Goal: Transaction & Acquisition: Book appointment/travel/reservation

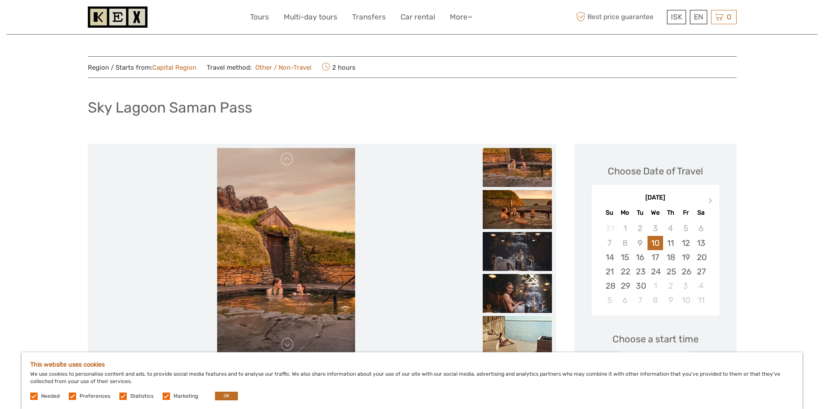
scroll to position [43, 0]
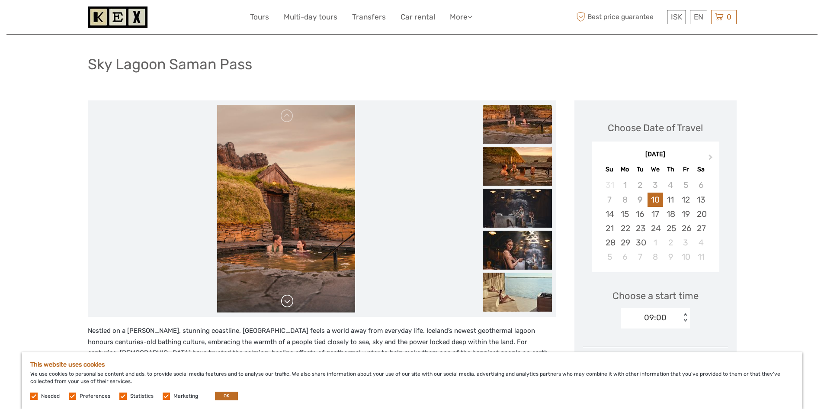
click at [291, 303] on link at bounding box center [287, 301] width 14 height 14
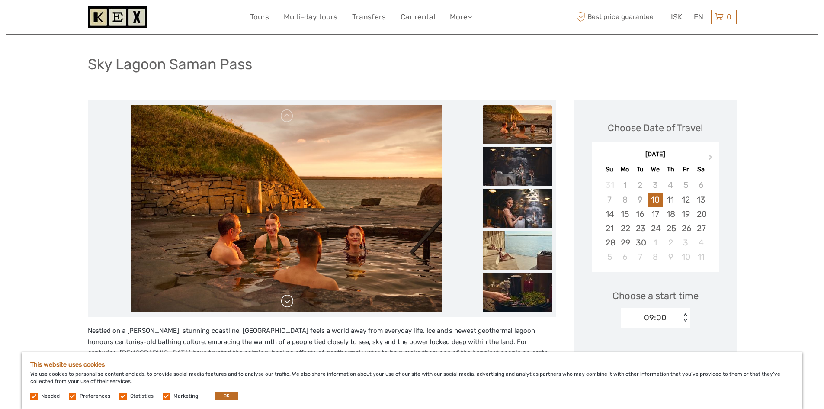
click at [289, 300] on link at bounding box center [287, 301] width 14 height 14
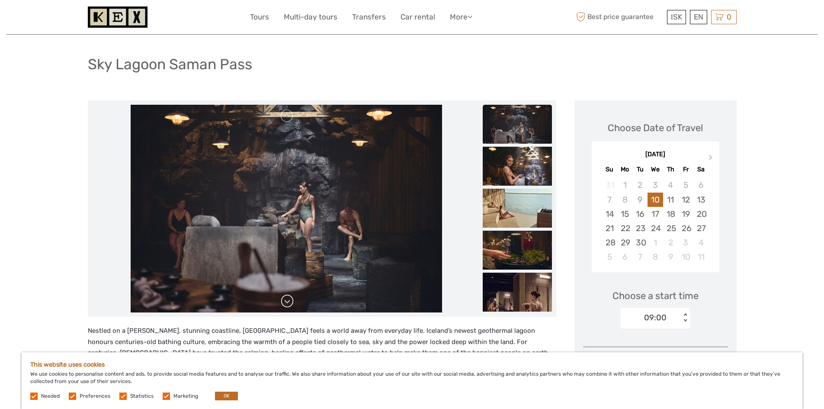
click at [288, 300] on link at bounding box center [287, 301] width 14 height 14
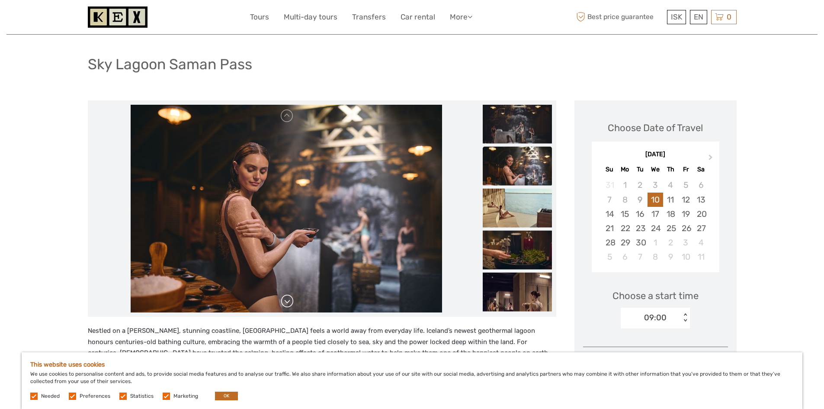
click at [288, 300] on link at bounding box center [287, 301] width 14 height 14
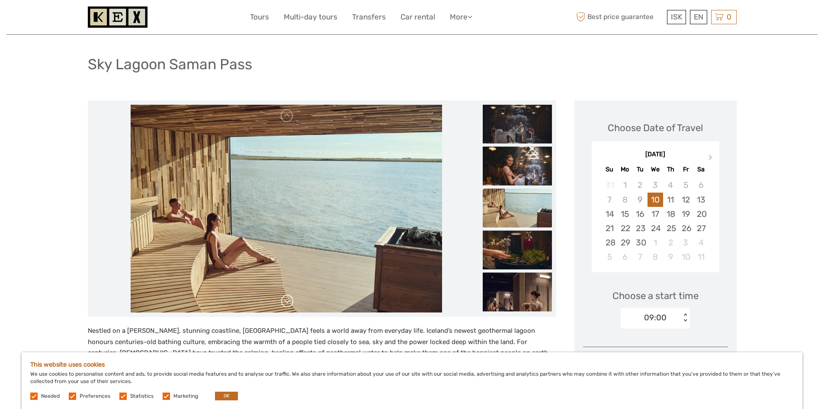
click at [288, 300] on link at bounding box center [287, 301] width 14 height 14
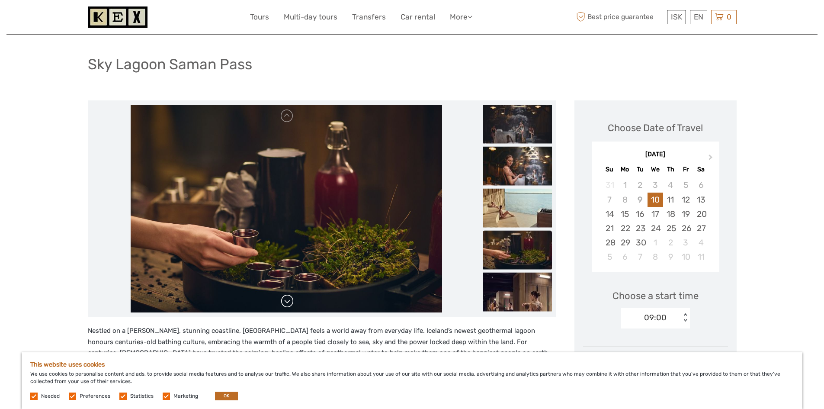
click at [288, 300] on link at bounding box center [287, 301] width 14 height 14
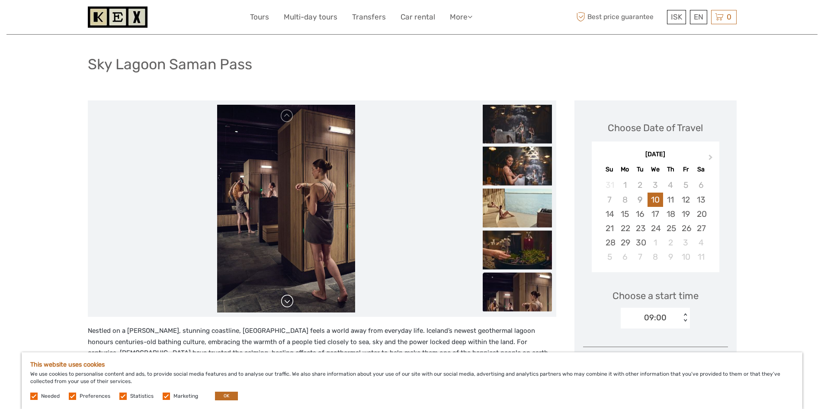
click at [288, 300] on link at bounding box center [287, 301] width 14 height 14
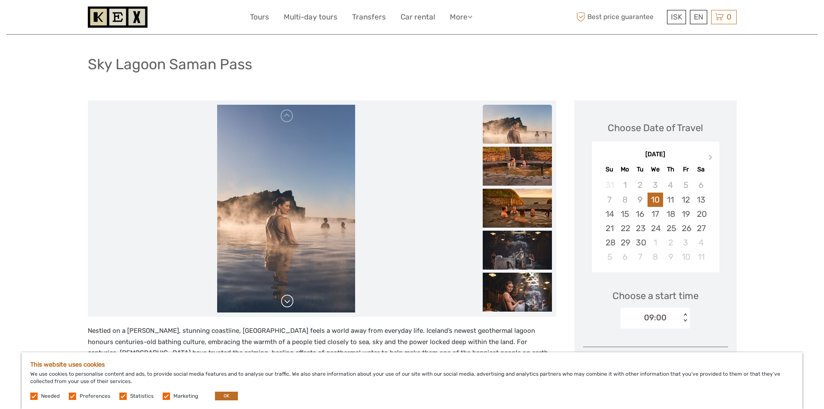
click at [288, 300] on link at bounding box center [287, 301] width 14 height 14
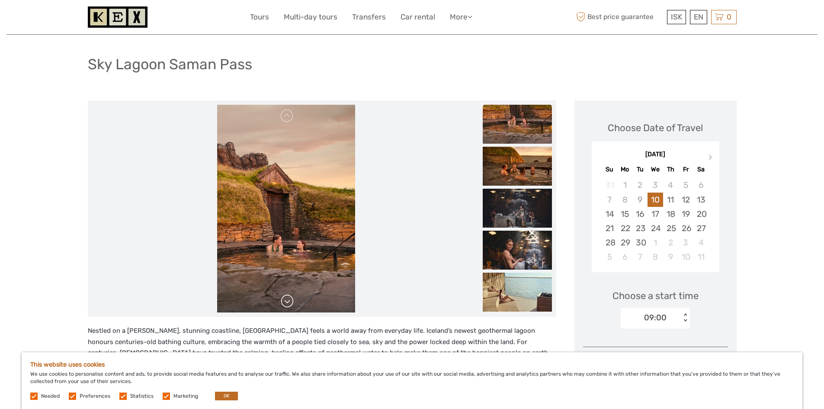
click at [288, 300] on link at bounding box center [287, 301] width 14 height 14
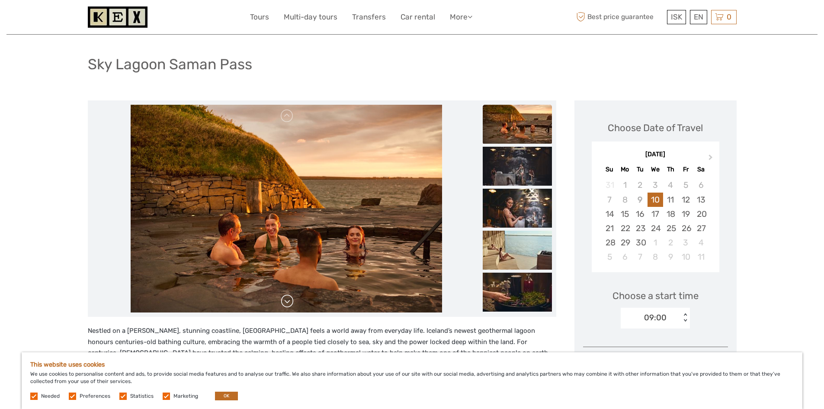
click at [288, 300] on link at bounding box center [287, 301] width 14 height 14
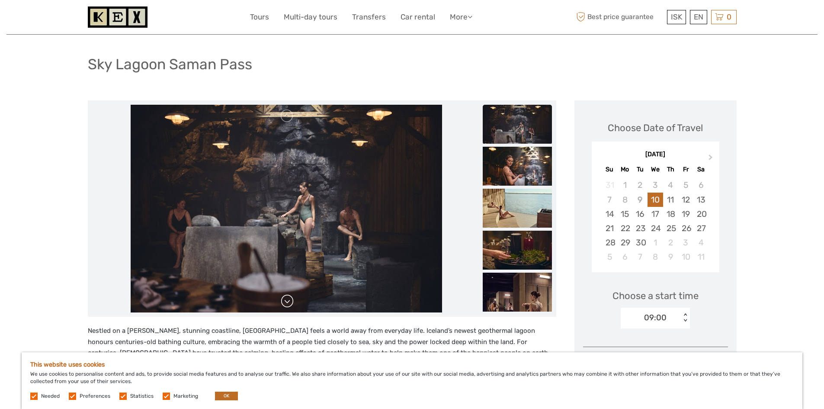
click at [288, 300] on link at bounding box center [287, 301] width 14 height 14
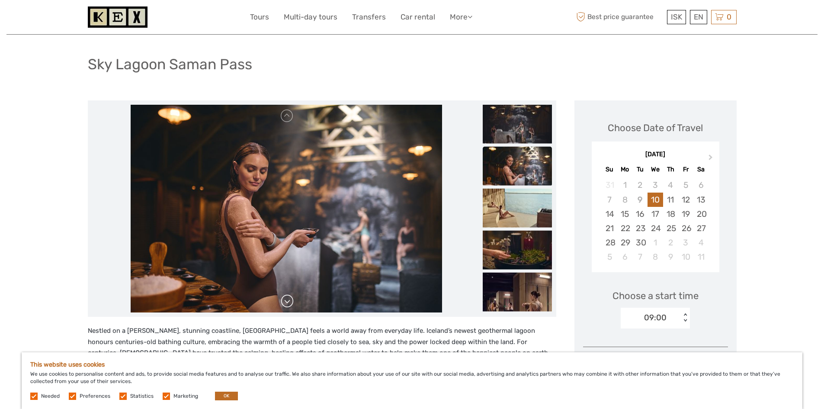
click at [288, 300] on link at bounding box center [287, 301] width 14 height 14
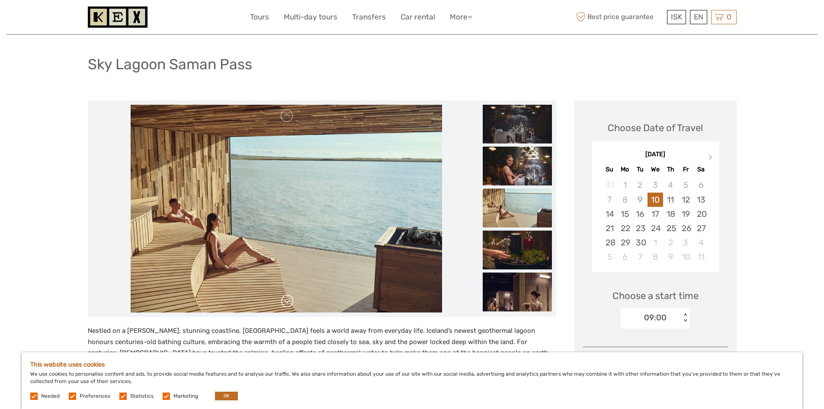
click at [288, 300] on link at bounding box center [287, 301] width 14 height 14
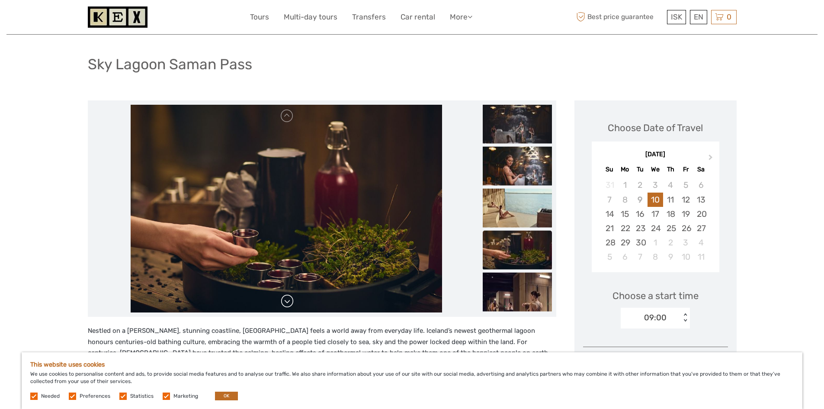
click at [288, 300] on link at bounding box center [287, 301] width 14 height 14
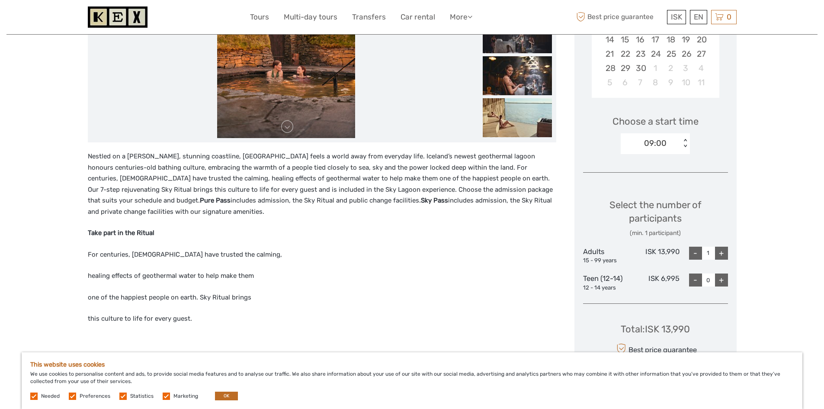
scroll to position [241, 0]
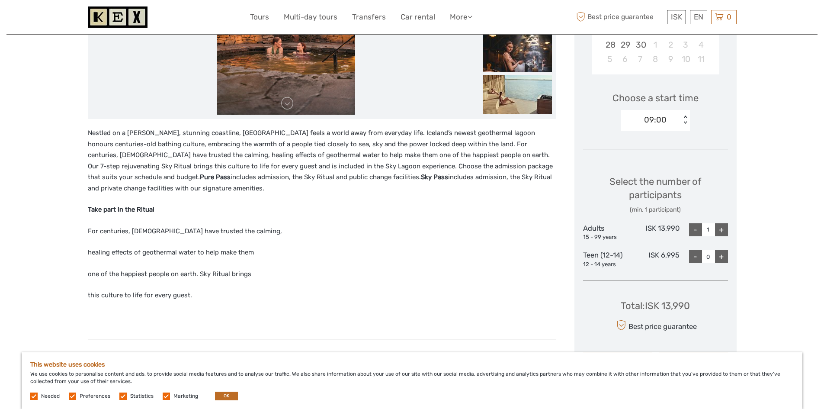
click at [675, 116] on div "09:00" at bounding box center [651, 119] width 60 height 13
click at [637, 142] on div "09:00" at bounding box center [655, 146] width 61 height 15
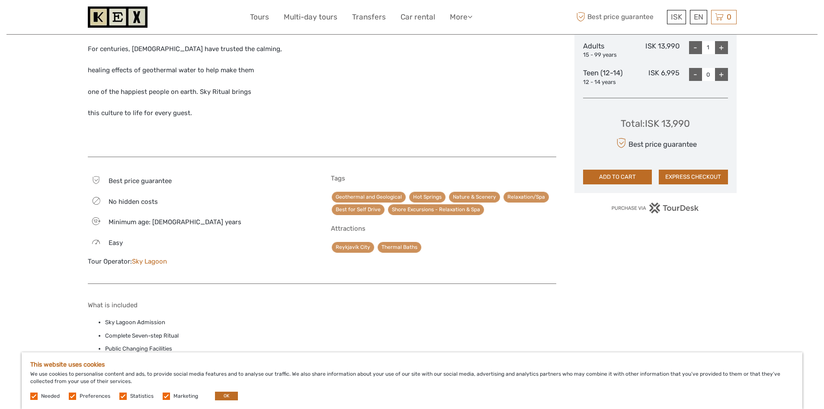
scroll to position [425, 0]
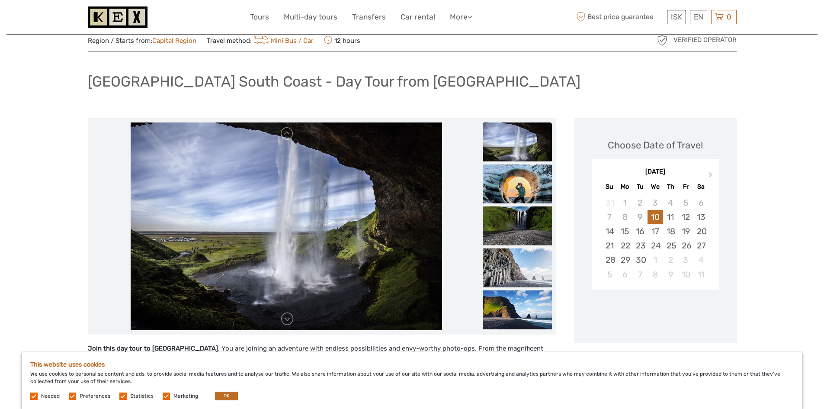
scroll to position [43, 0]
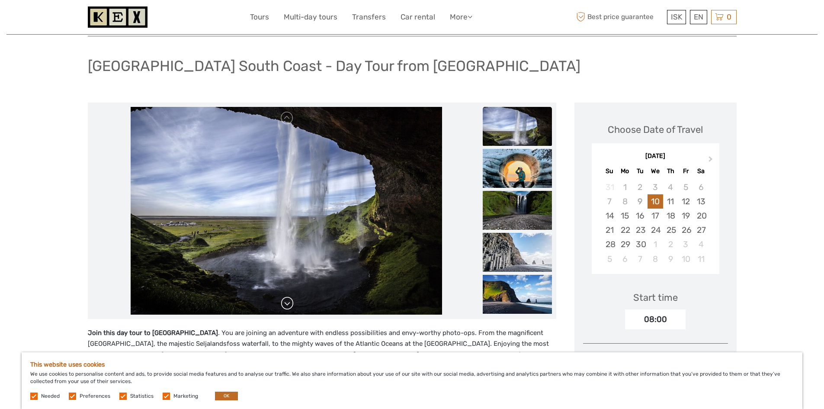
click at [287, 302] on link at bounding box center [287, 303] width 14 height 14
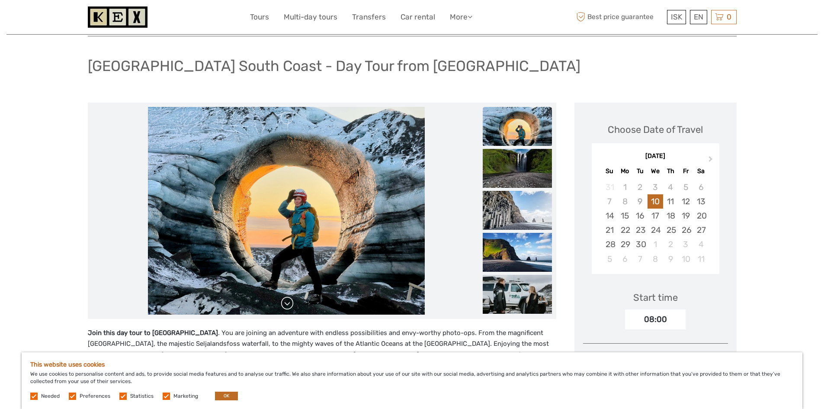
click at [288, 302] on link at bounding box center [287, 303] width 14 height 14
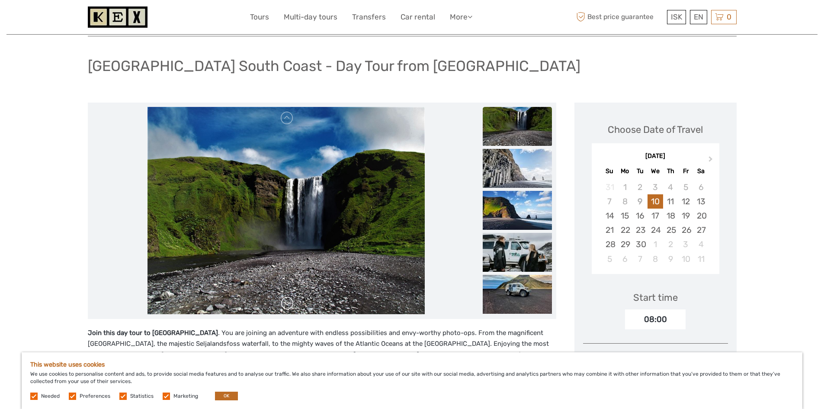
click at [288, 302] on link at bounding box center [287, 303] width 14 height 14
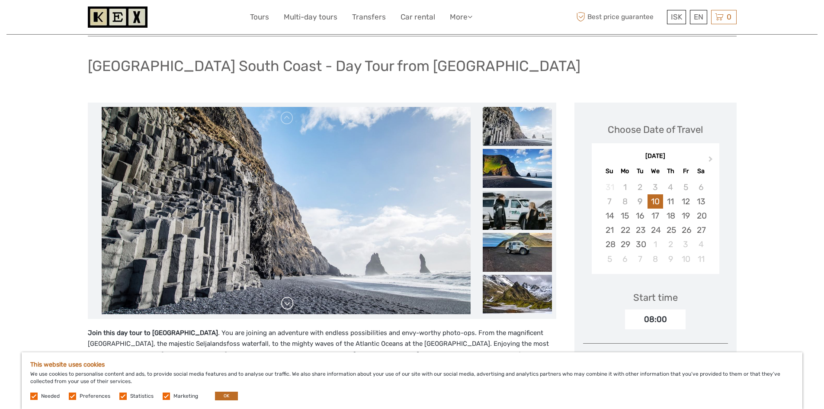
click at [288, 302] on link at bounding box center [287, 303] width 14 height 14
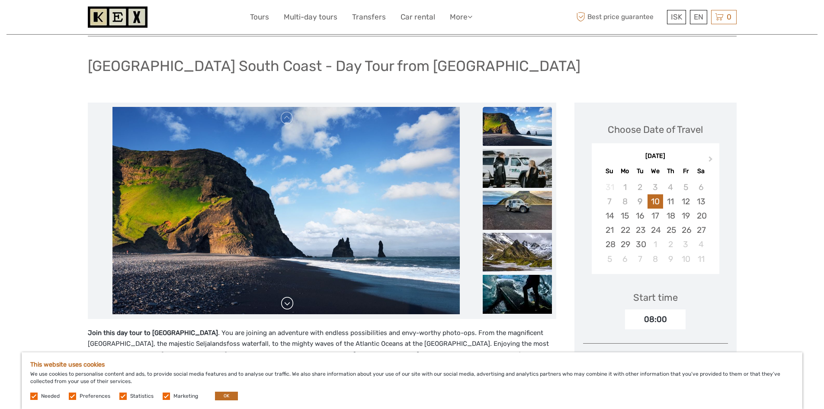
click at [288, 302] on link at bounding box center [287, 303] width 14 height 14
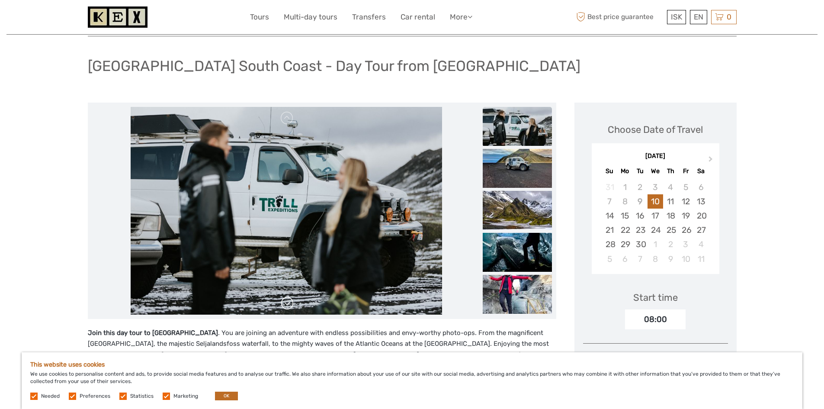
click at [288, 302] on link at bounding box center [287, 303] width 14 height 14
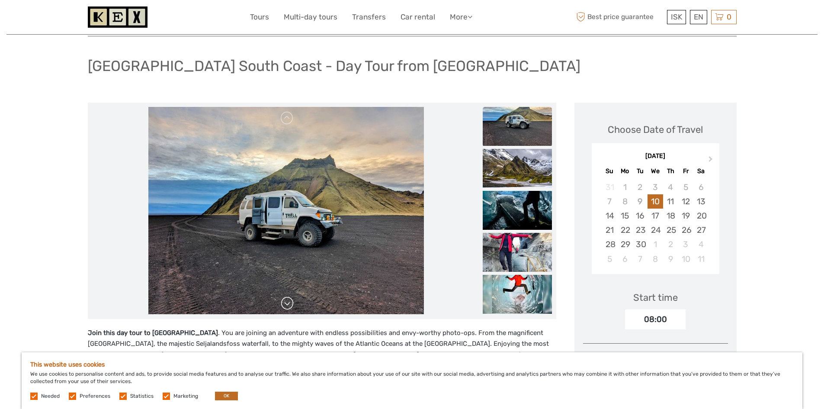
click at [288, 302] on link at bounding box center [287, 303] width 14 height 14
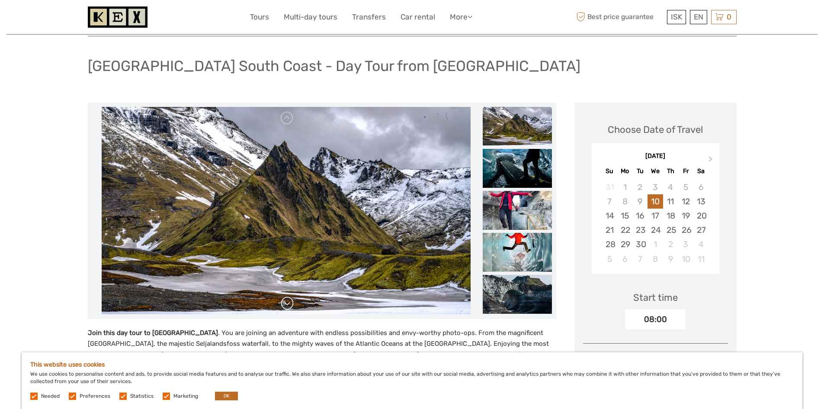
click at [288, 302] on link at bounding box center [287, 303] width 14 height 14
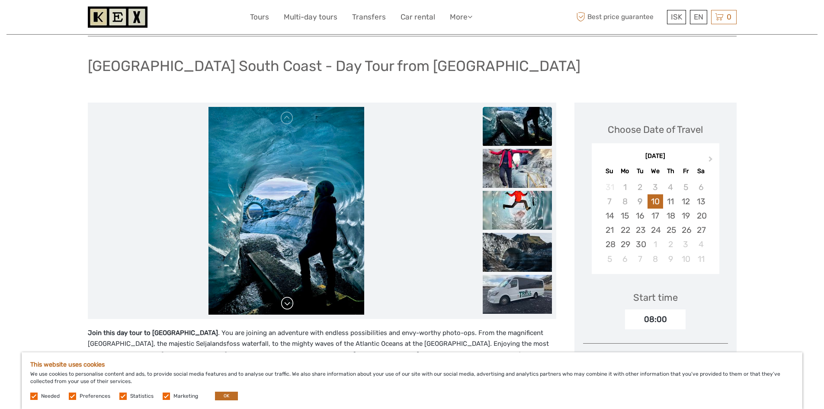
click at [288, 302] on link at bounding box center [287, 303] width 14 height 14
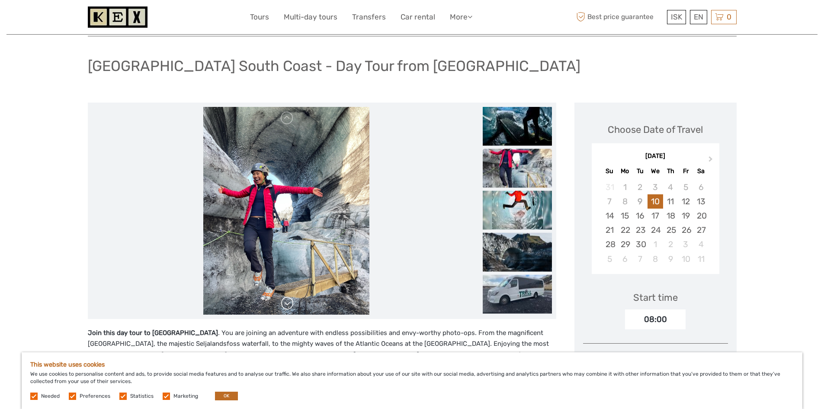
click at [288, 302] on link at bounding box center [287, 303] width 14 height 14
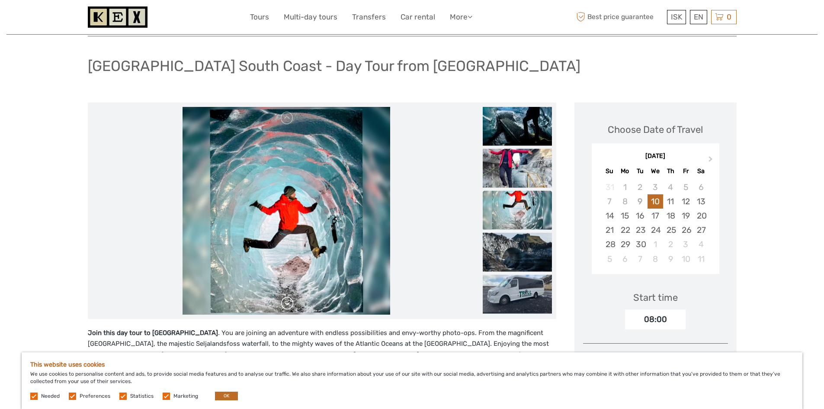
click at [288, 302] on link at bounding box center [287, 303] width 14 height 14
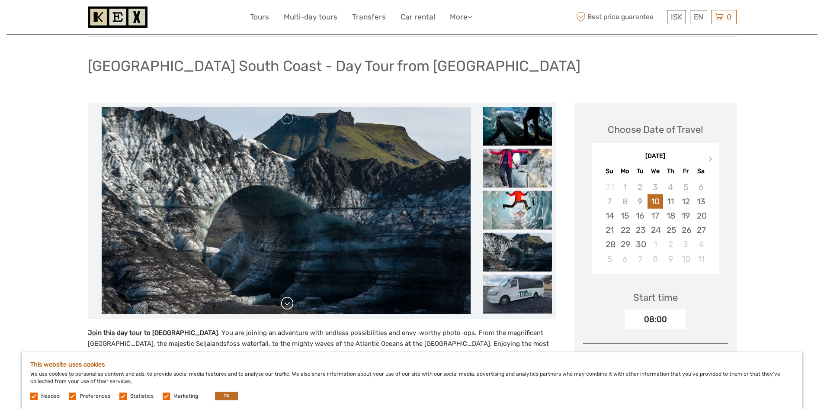
click at [288, 302] on link at bounding box center [287, 303] width 14 height 14
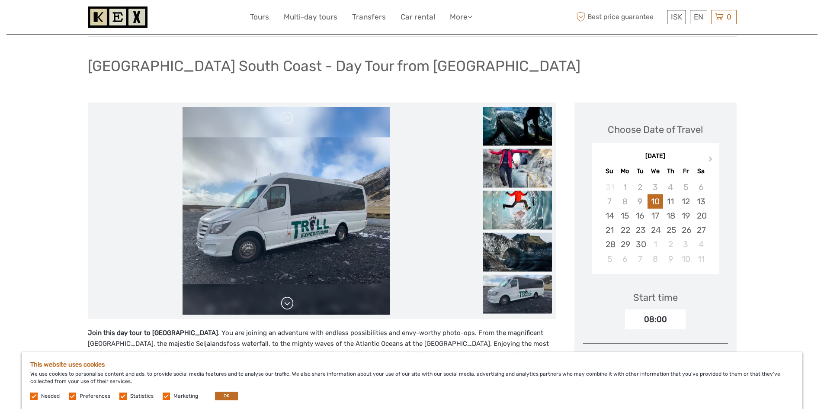
click at [288, 302] on link at bounding box center [287, 303] width 14 height 14
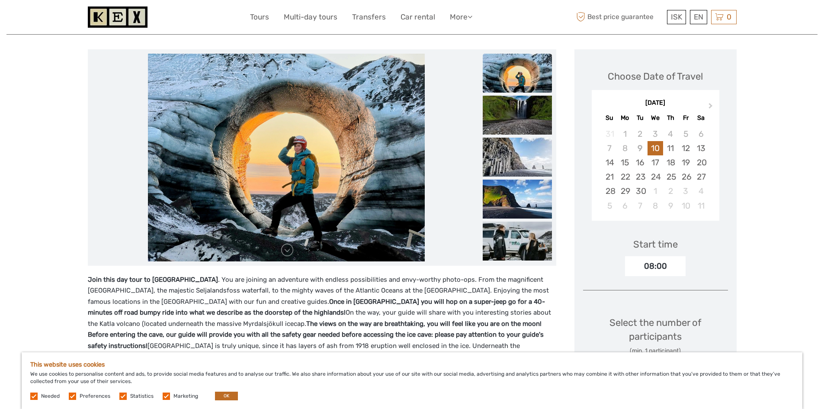
scroll to position [87, 0]
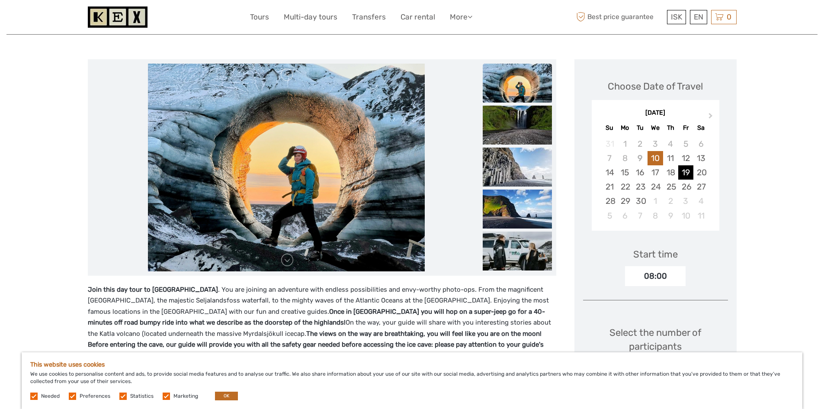
click at [687, 175] on div "19" at bounding box center [685, 172] width 15 height 14
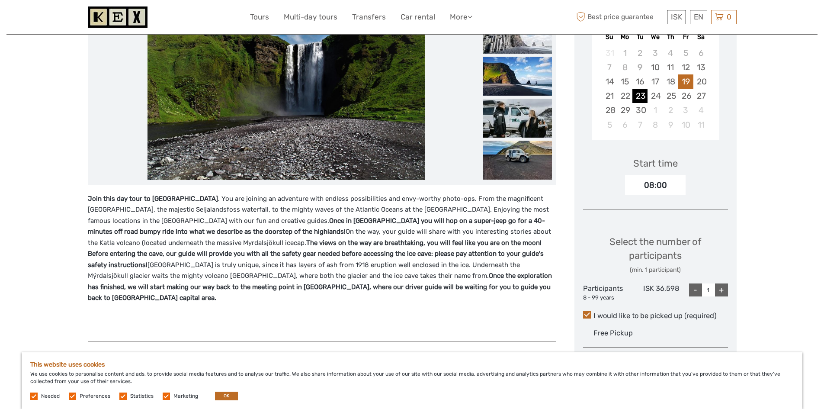
scroll to position [0, 0]
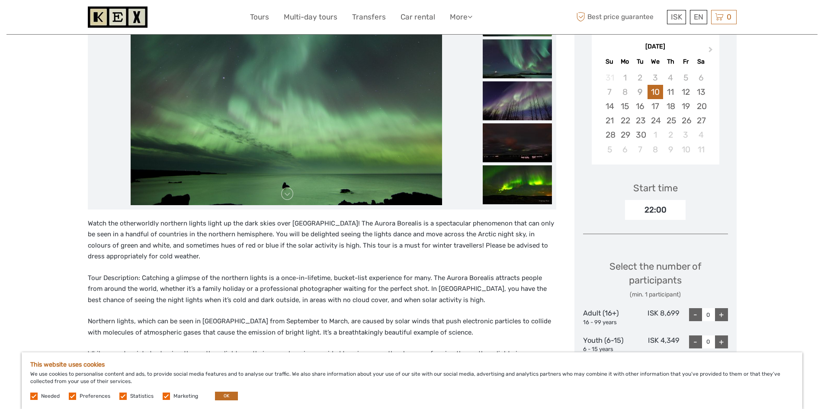
scroll to position [173, 0]
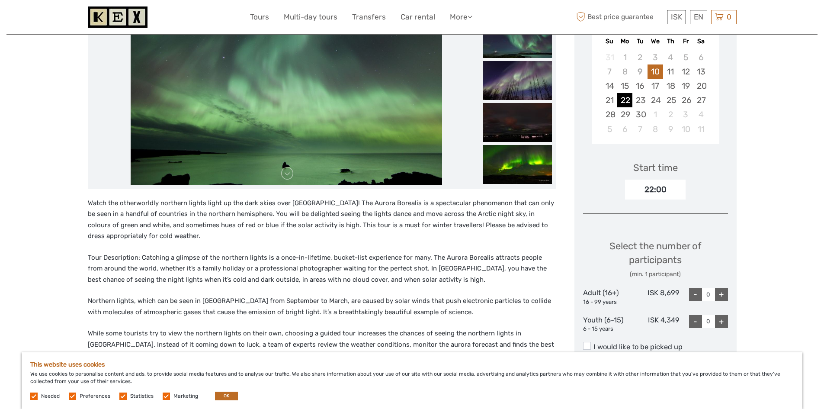
click at [630, 100] on div "22" at bounding box center [624, 100] width 15 height 14
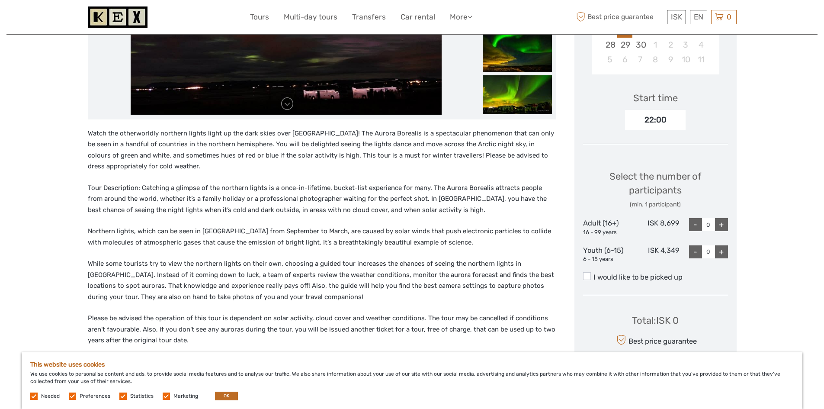
scroll to position [87, 0]
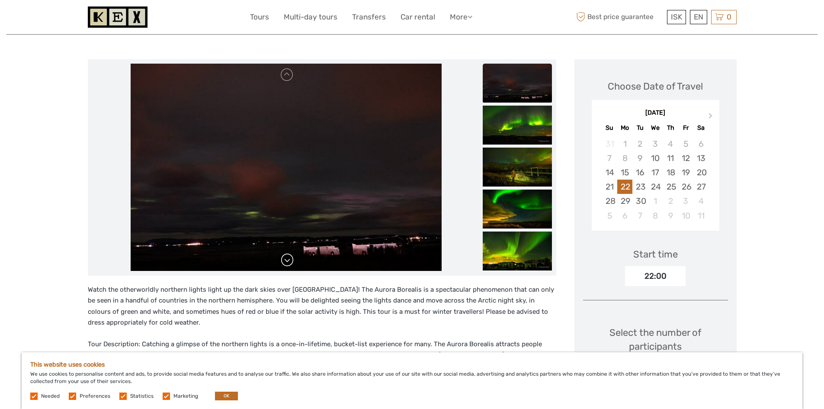
click at [286, 260] on link at bounding box center [287, 260] width 14 height 14
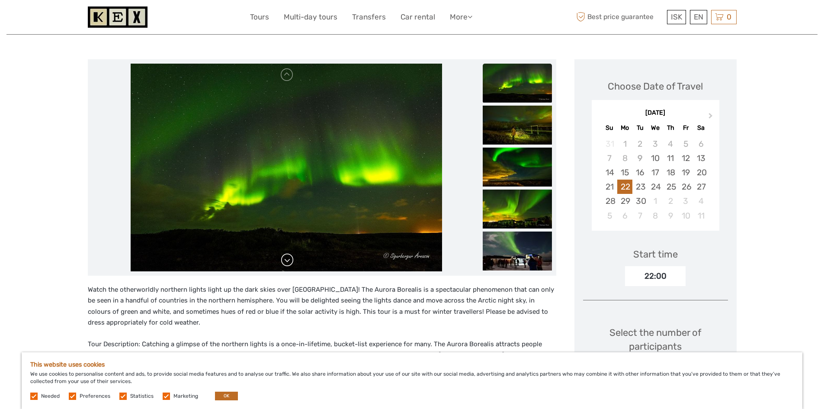
click at [286, 260] on link at bounding box center [287, 260] width 14 height 14
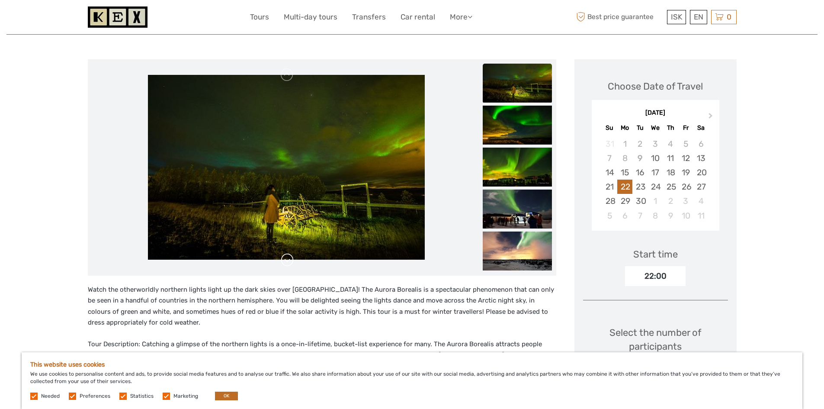
click at [286, 260] on link at bounding box center [287, 260] width 14 height 14
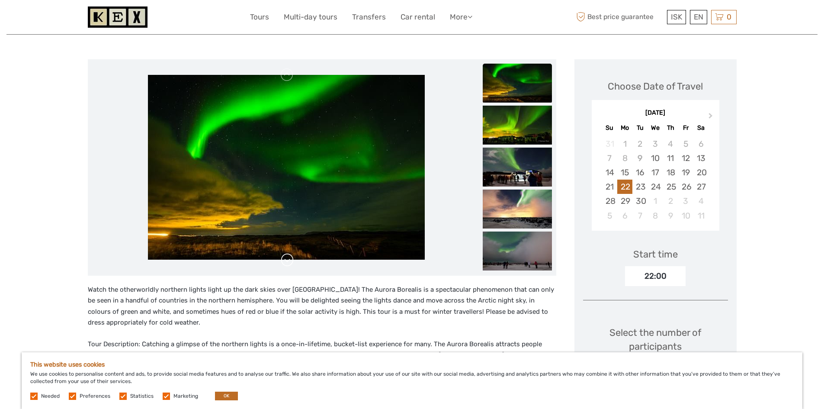
click at [286, 260] on link at bounding box center [287, 260] width 14 height 14
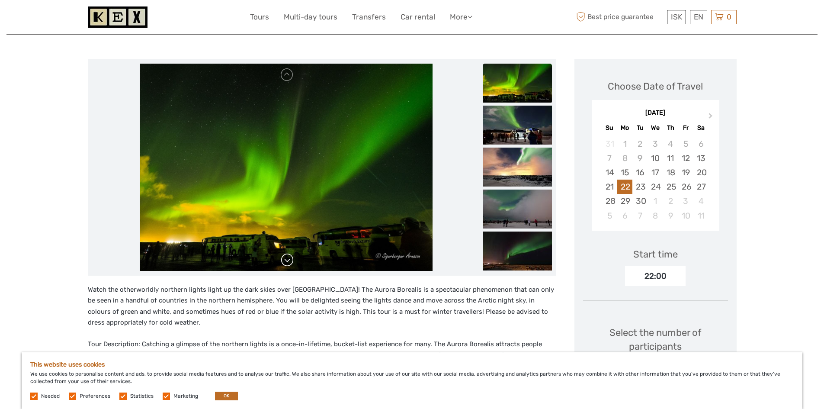
click at [286, 260] on link at bounding box center [287, 260] width 14 height 14
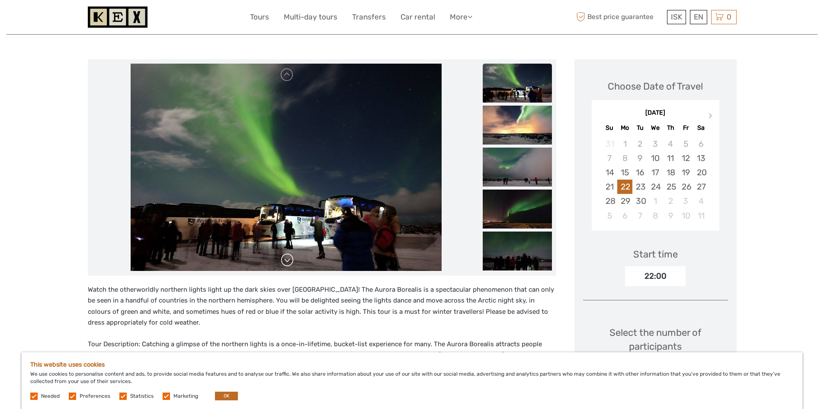
click at [286, 260] on link at bounding box center [287, 260] width 14 height 14
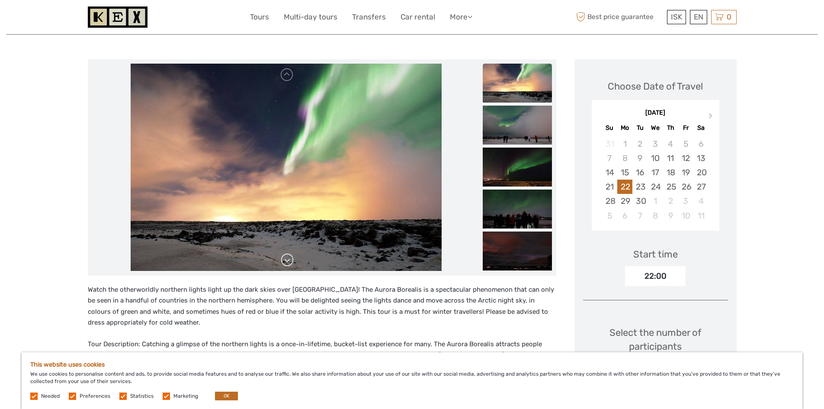
click at [286, 260] on link at bounding box center [287, 260] width 14 height 14
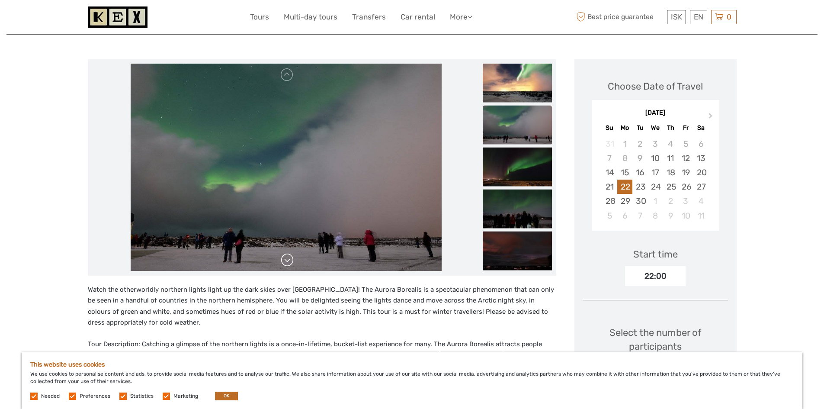
click at [286, 260] on link at bounding box center [287, 260] width 14 height 14
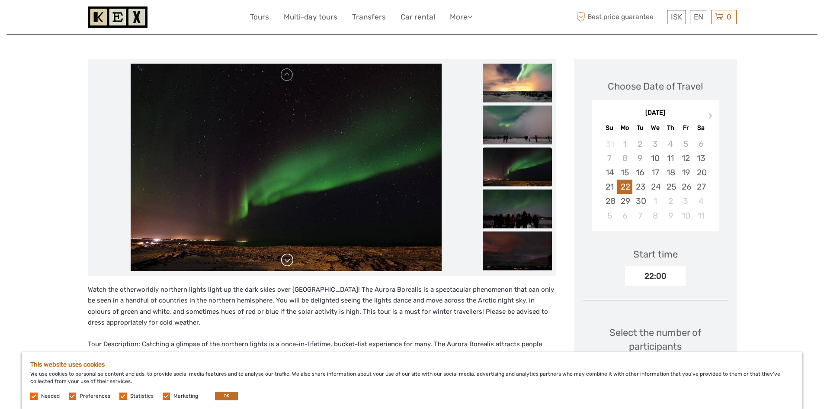
click at [286, 260] on link at bounding box center [287, 260] width 14 height 14
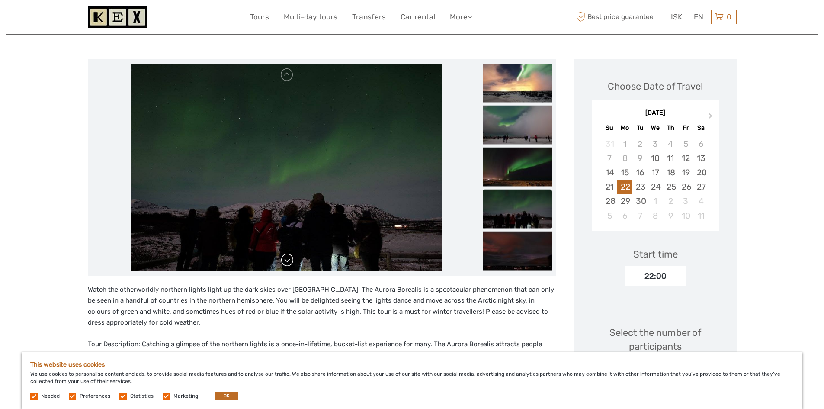
click at [286, 260] on link at bounding box center [287, 260] width 14 height 14
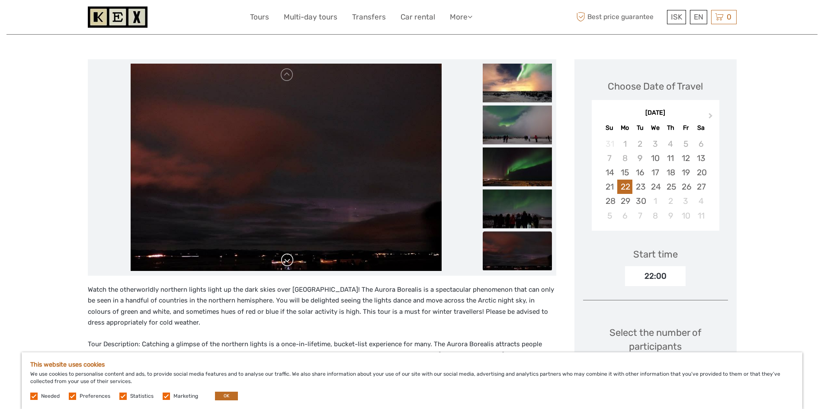
click at [286, 260] on link at bounding box center [287, 260] width 14 height 14
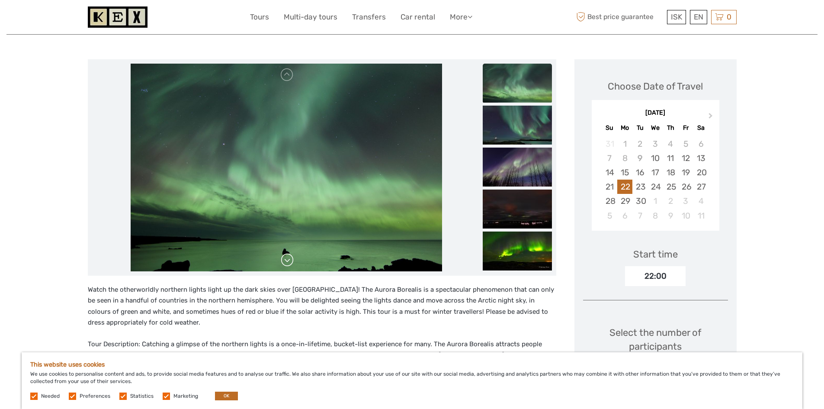
click at [286, 260] on link at bounding box center [287, 260] width 14 height 14
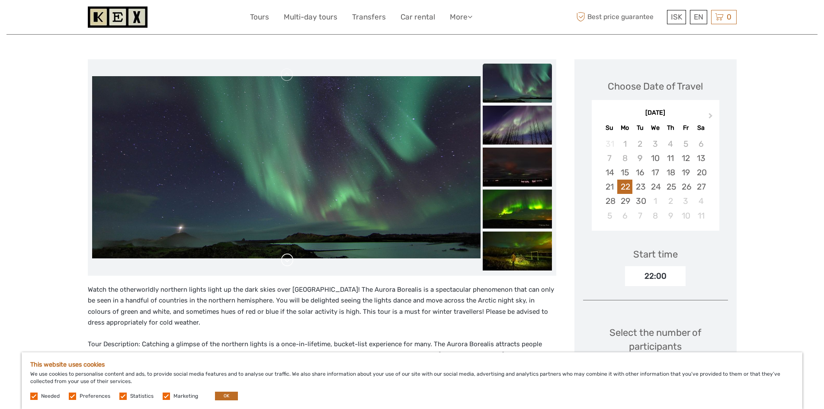
click at [286, 260] on link at bounding box center [287, 260] width 14 height 14
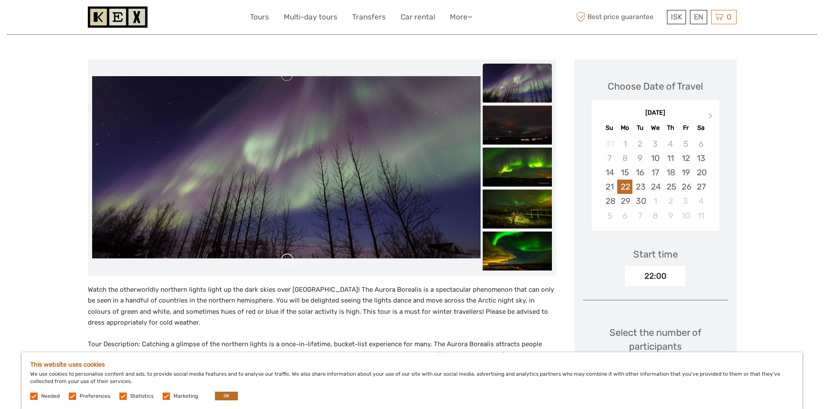
click at [286, 260] on link at bounding box center [287, 260] width 14 height 14
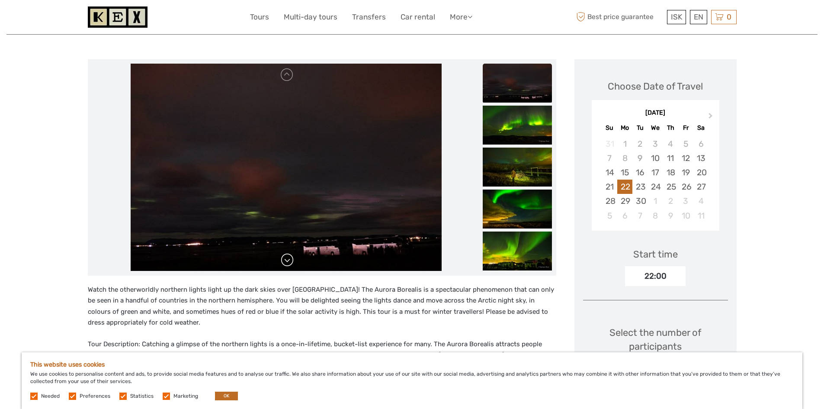
click at [286, 260] on link at bounding box center [287, 260] width 14 height 14
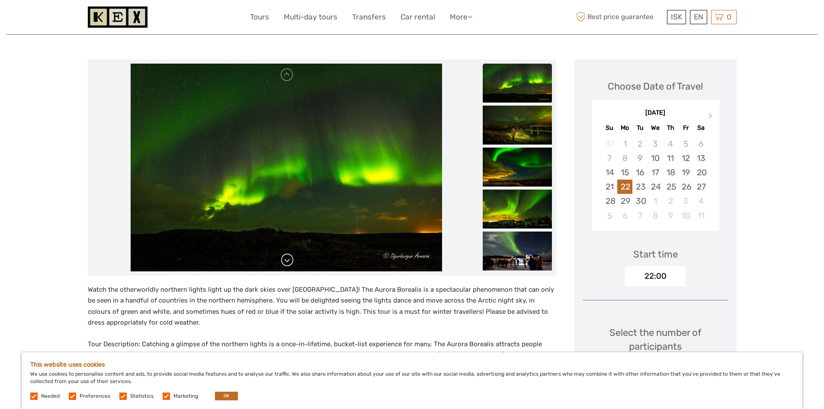
click at [286, 260] on link at bounding box center [287, 260] width 14 height 14
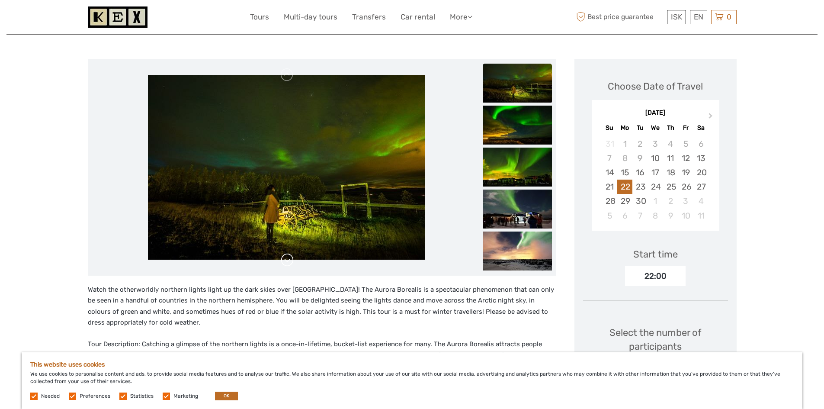
click at [286, 260] on link at bounding box center [287, 260] width 14 height 14
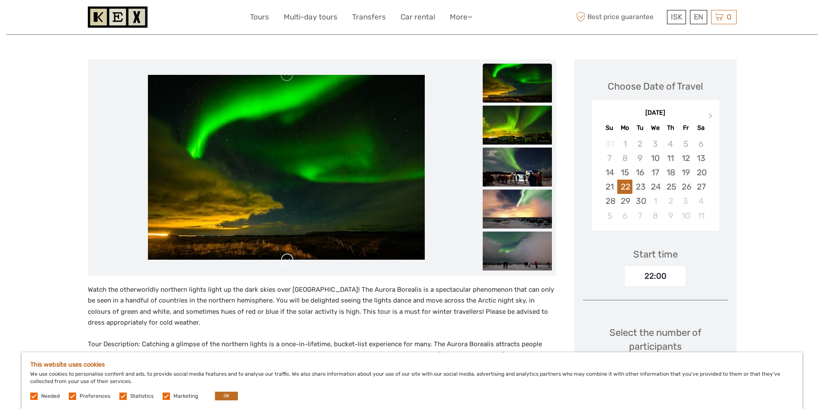
click at [286, 260] on link at bounding box center [287, 260] width 14 height 14
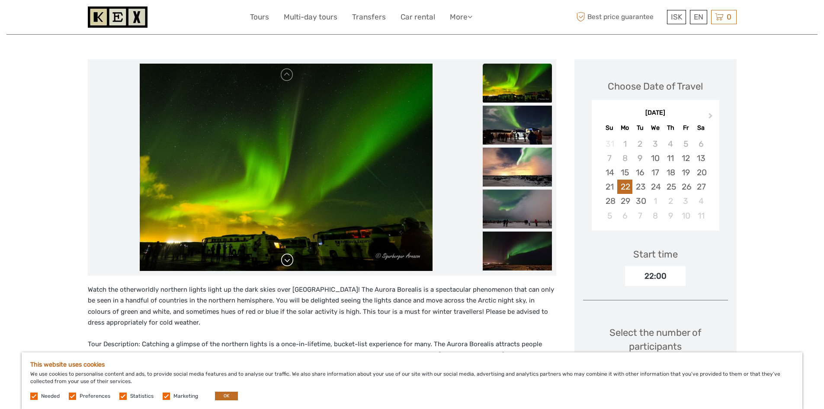
click at [286, 260] on link at bounding box center [287, 260] width 14 height 14
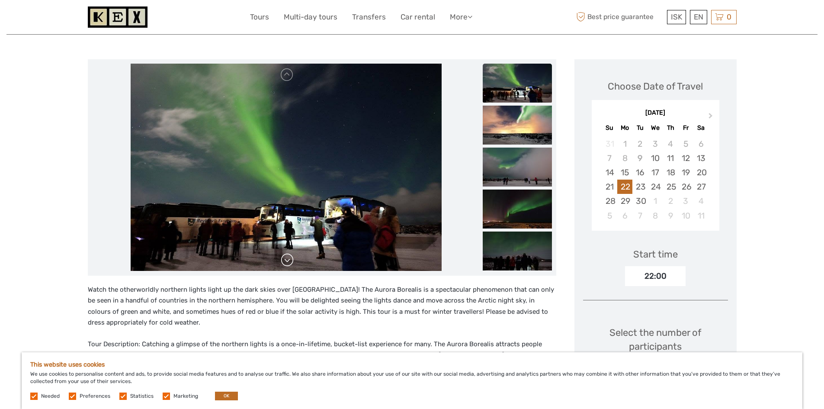
click at [286, 260] on link at bounding box center [287, 260] width 14 height 14
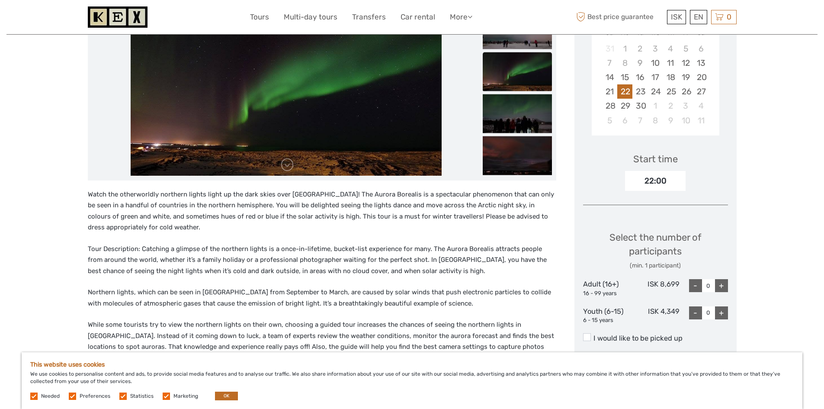
scroll to position [303, 0]
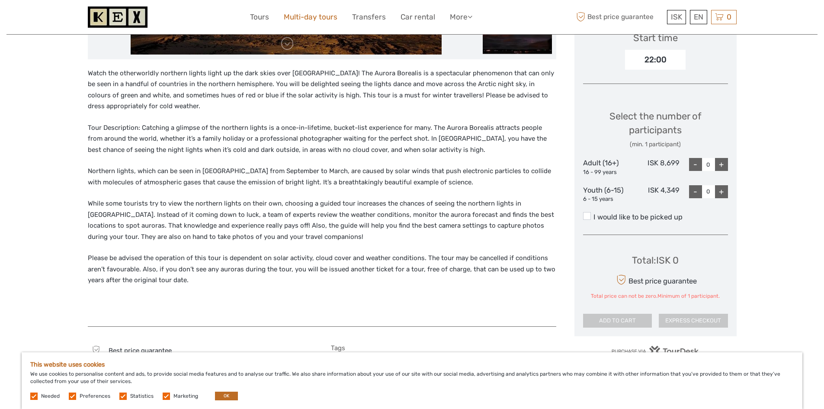
click at [311, 17] on link "Multi-day tours" at bounding box center [311, 17] width 54 height 13
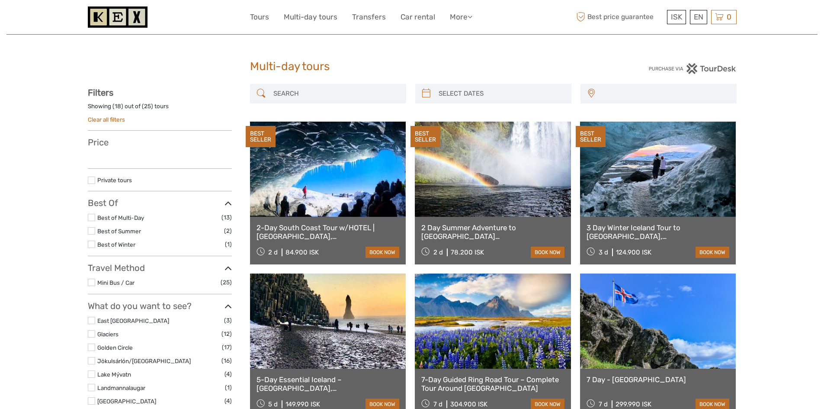
select select
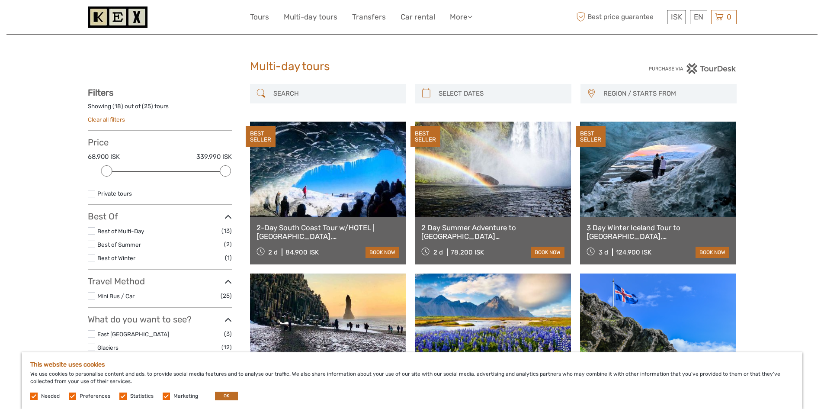
click at [661, 226] on link "3 Day Winter Iceland Tour to [GEOGRAPHIC_DATA], [GEOGRAPHIC_DATA], [GEOGRAPHIC_…" at bounding box center [658, 232] width 143 height 18
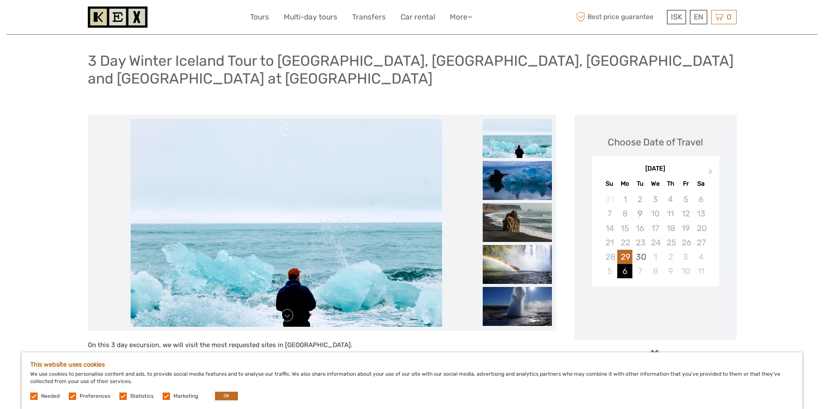
scroll to position [87, 0]
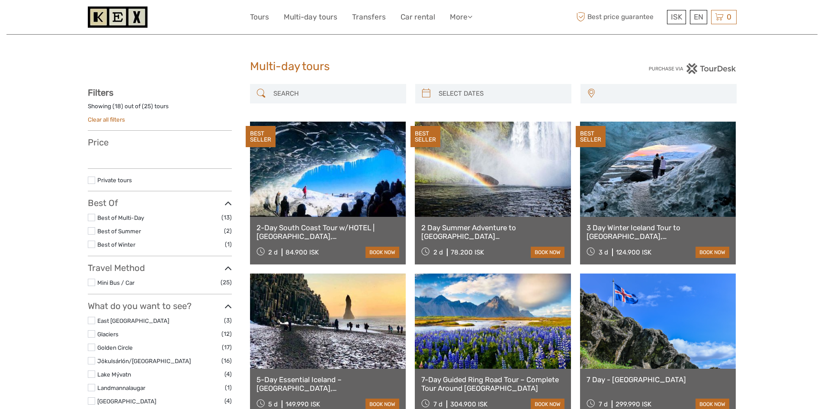
select select
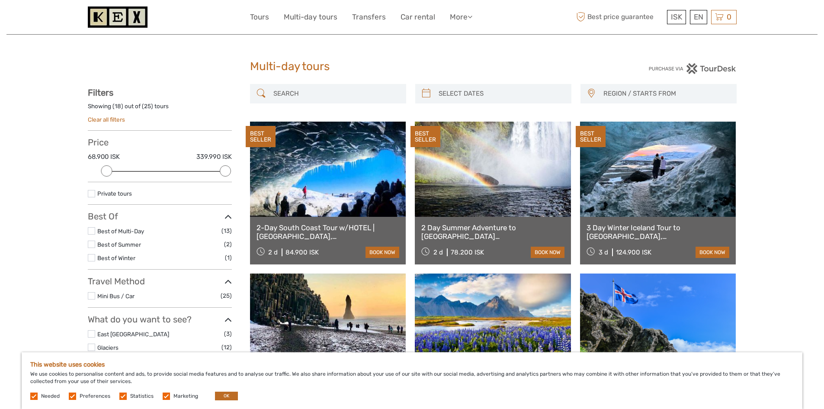
type input "09/09/2025"
click at [523, 89] on input "search" at bounding box center [501, 93] width 132 height 15
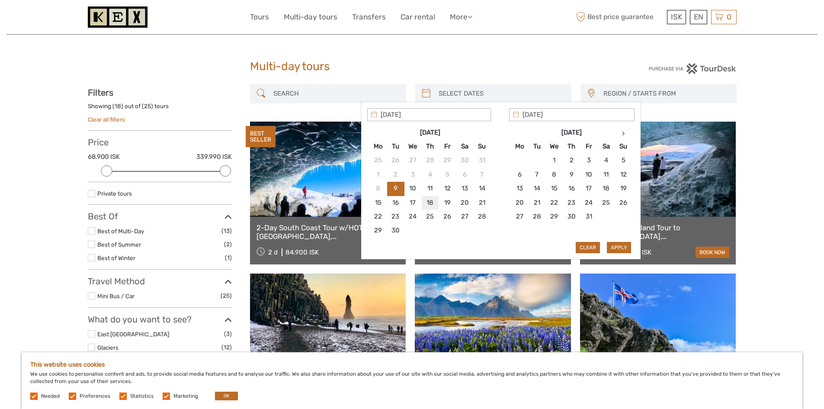
type input "18/09/2025"
type input "23/09/2025"
type input "22/09/2025"
type input "18/09/2025"
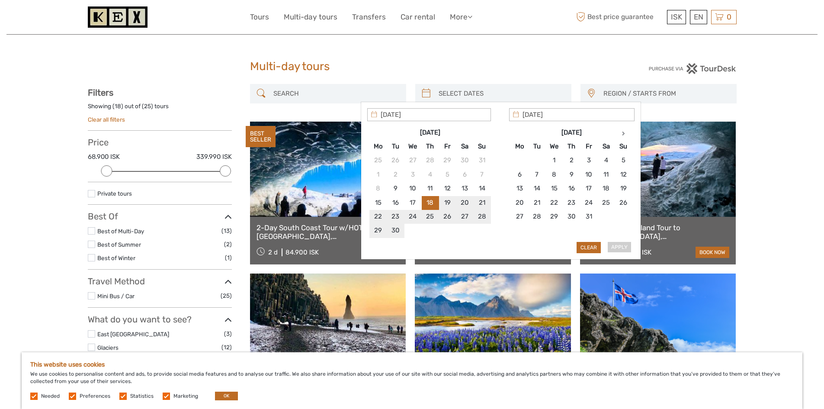
type input "22/09/2025"
type input "18/09/2025"
click at [623, 246] on button "Apply" at bounding box center [619, 247] width 24 height 11
type input "18/09/2025 - 22/09/2025"
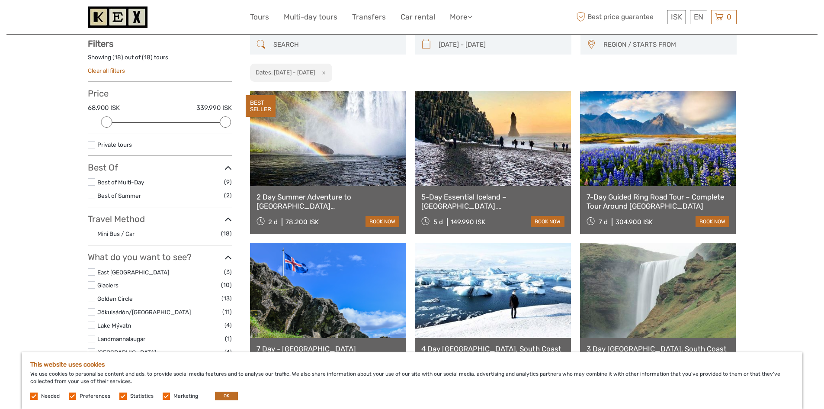
scroll to position [49, 0]
click at [368, 202] on link "2 Day Summer Adventure to [GEOGRAPHIC_DATA] [GEOGRAPHIC_DATA], Glacier Hiking, …" at bounding box center [328, 201] width 143 height 18
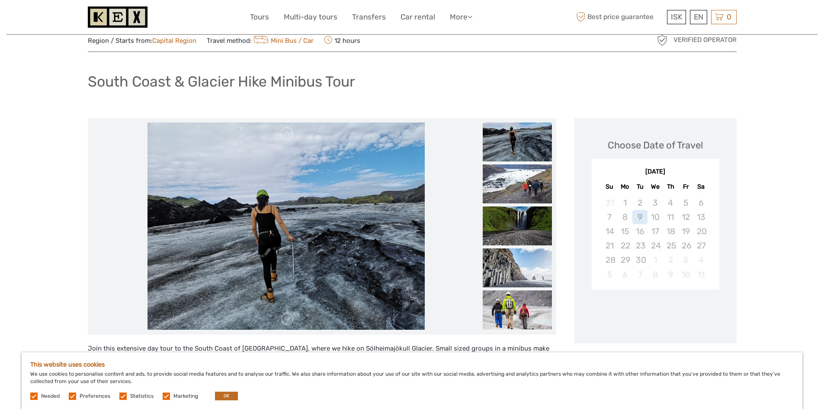
scroll to position [43, 0]
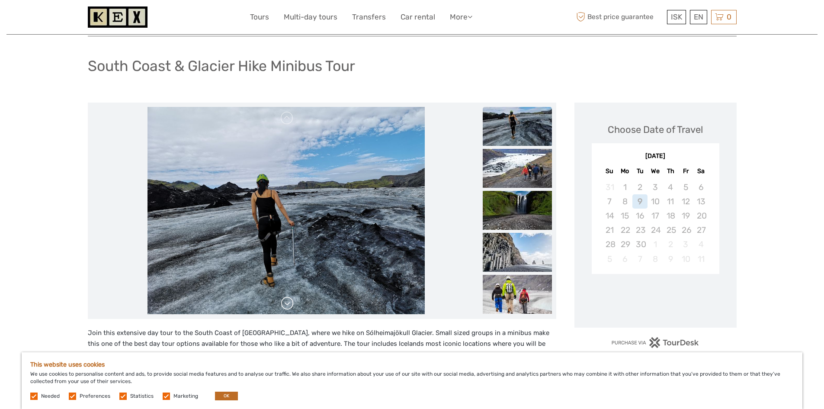
click at [291, 303] on link at bounding box center [287, 303] width 14 height 14
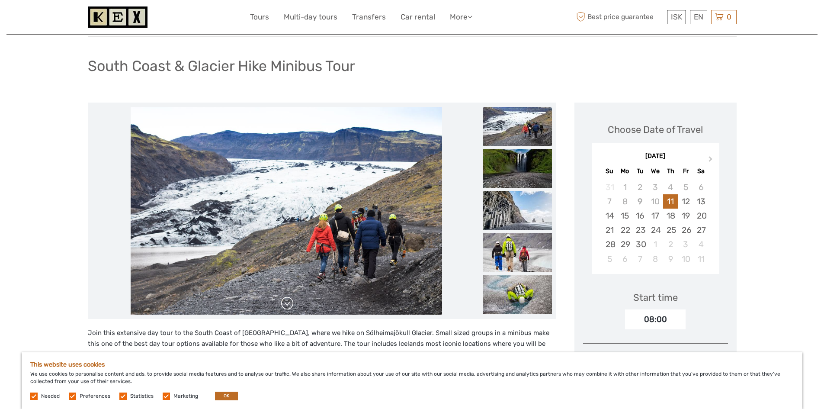
click at [289, 301] on link at bounding box center [287, 303] width 14 height 14
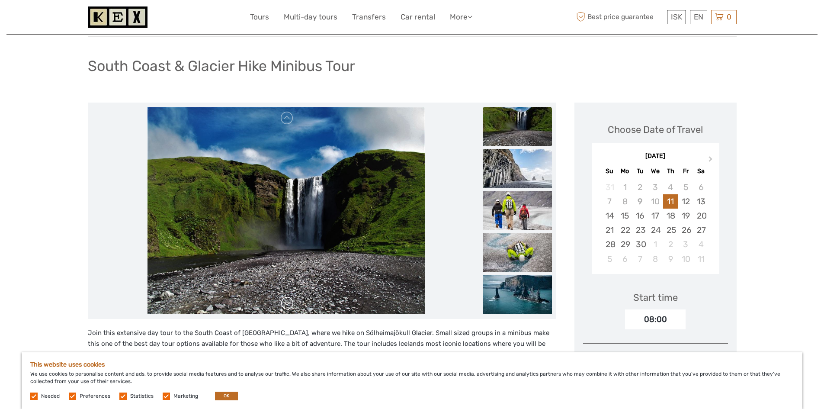
click at [292, 303] on link at bounding box center [287, 303] width 14 height 14
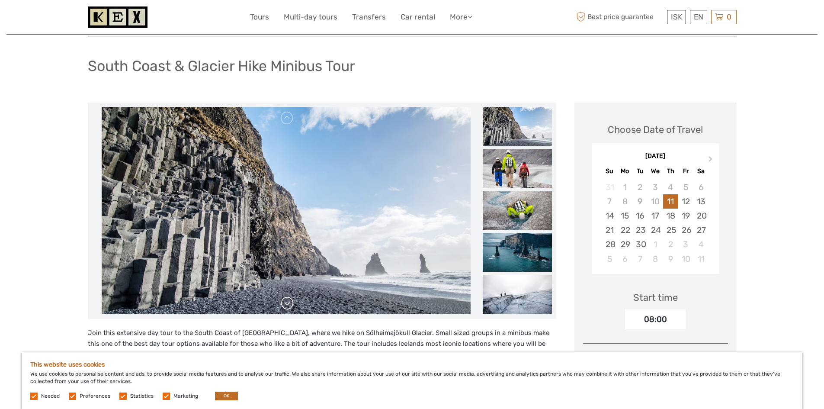
click at [289, 305] on link at bounding box center [287, 303] width 14 height 14
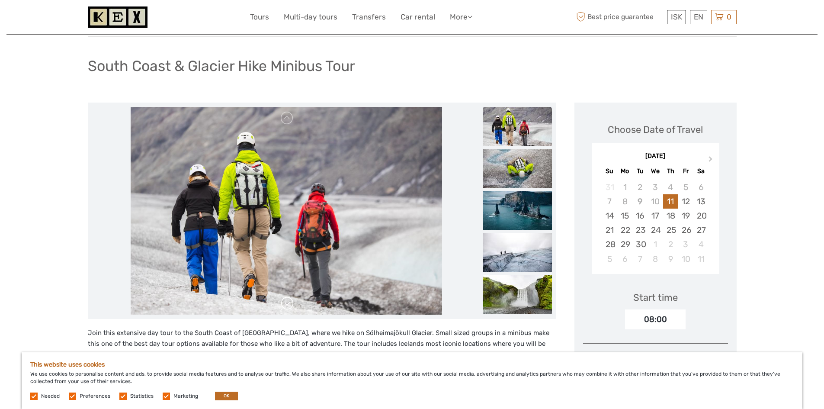
click at [289, 305] on link at bounding box center [287, 303] width 14 height 14
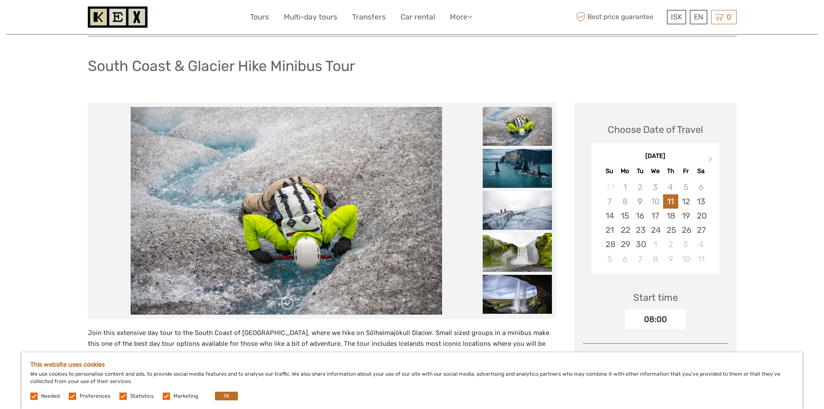
click at [289, 305] on link at bounding box center [287, 303] width 14 height 14
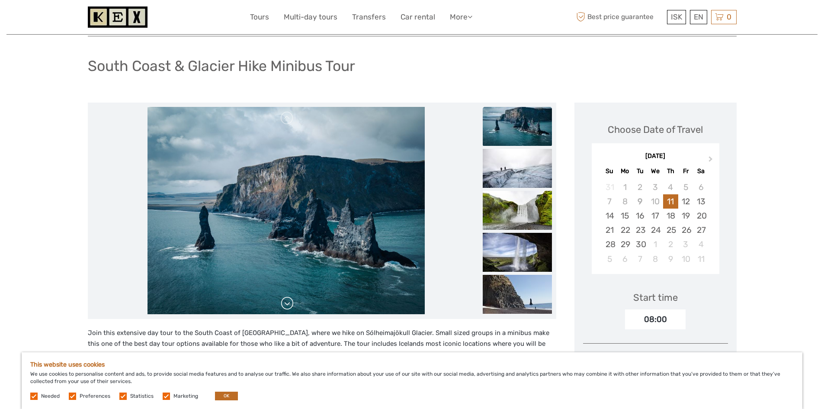
click at [289, 305] on link at bounding box center [287, 303] width 14 height 14
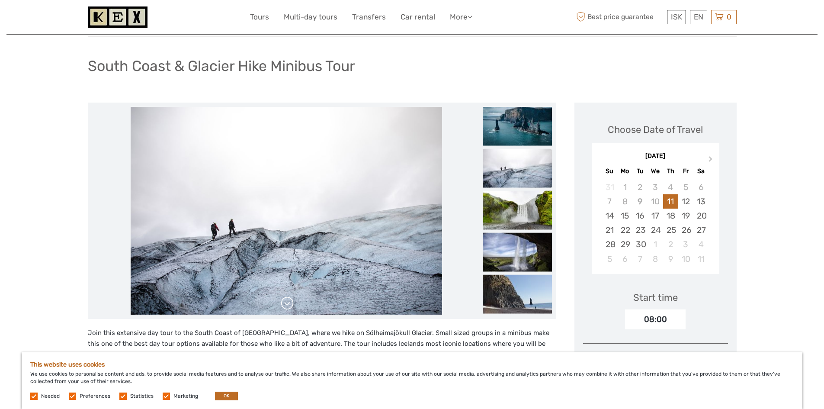
click at [289, 305] on link at bounding box center [287, 303] width 14 height 14
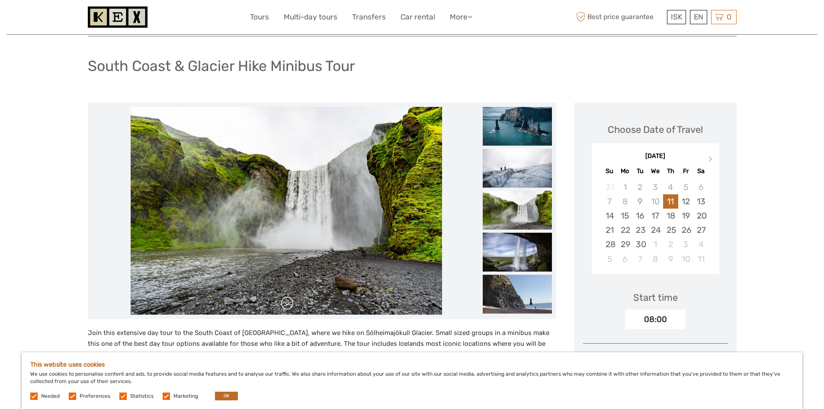
click at [289, 305] on link at bounding box center [287, 303] width 14 height 14
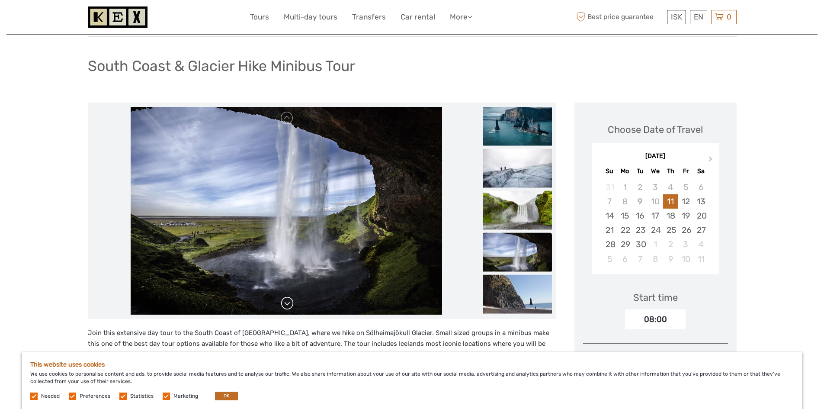
click at [289, 305] on link at bounding box center [287, 303] width 14 height 14
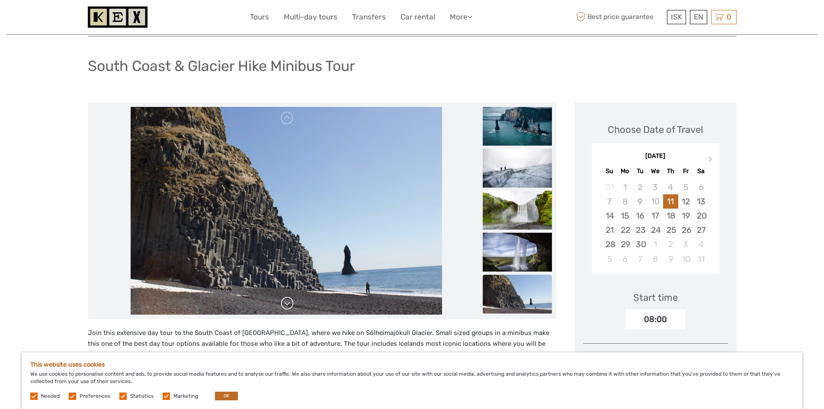
click at [289, 305] on link at bounding box center [287, 303] width 14 height 14
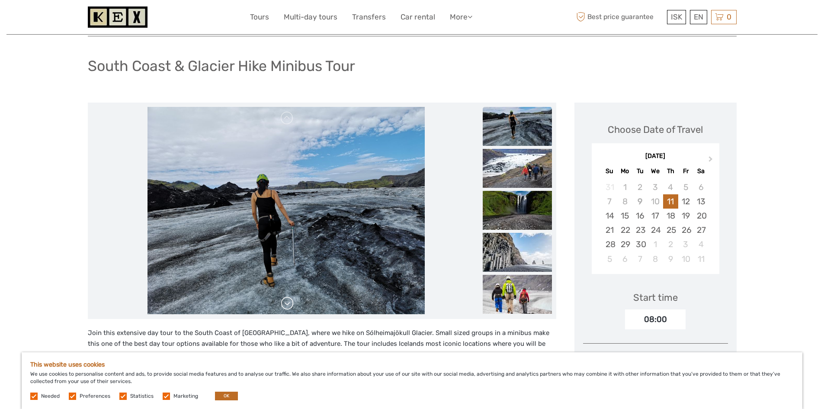
click at [289, 305] on link at bounding box center [287, 303] width 14 height 14
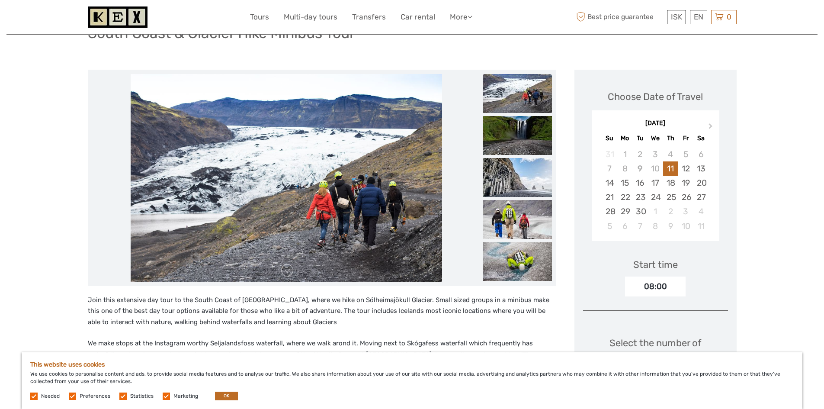
scroll to position [87, 0]
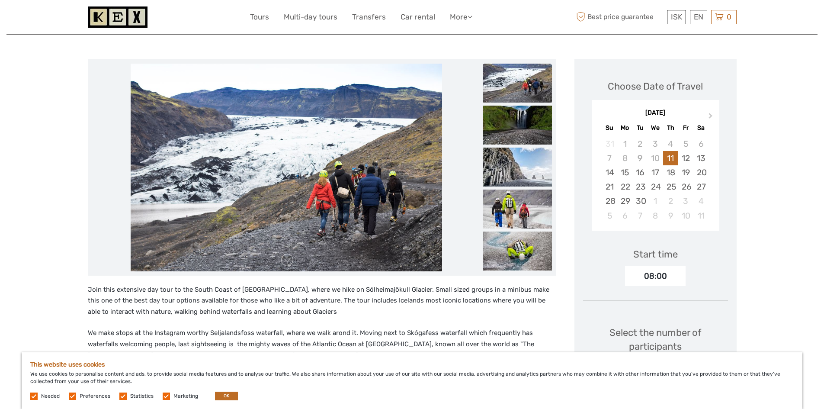
click at [507, 77] on img at bounding box center [517, 83] width 69 height 39
click at [288, 260] on link at bounding box center [287, 260] width 14 height 14
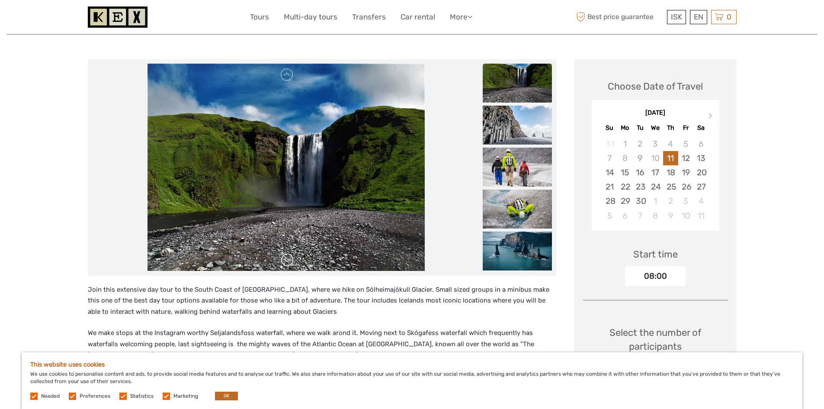
click at [288, 260] on link at bounding box center [287, 260] width 14 height 14
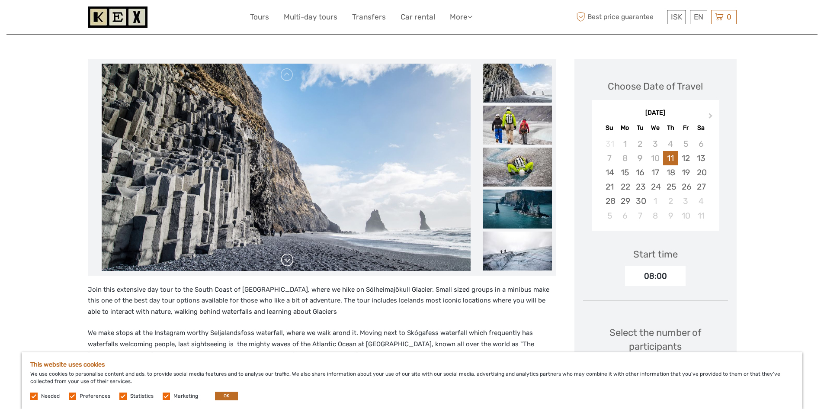
click at [288, 260] on link at bounding box center [287, 260] width 14 height 14
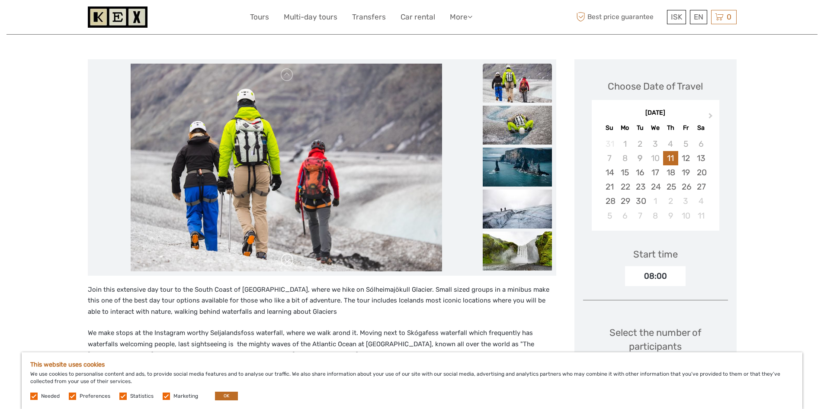
click at [288, 260] on link at bounding box center [287, 260] width 14 height 14
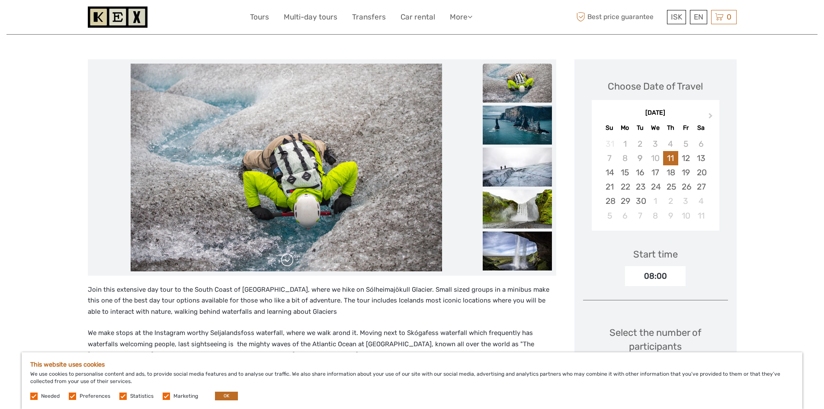
click at [288, 260] on link at bounding box center [287, 260] width 14 height 14
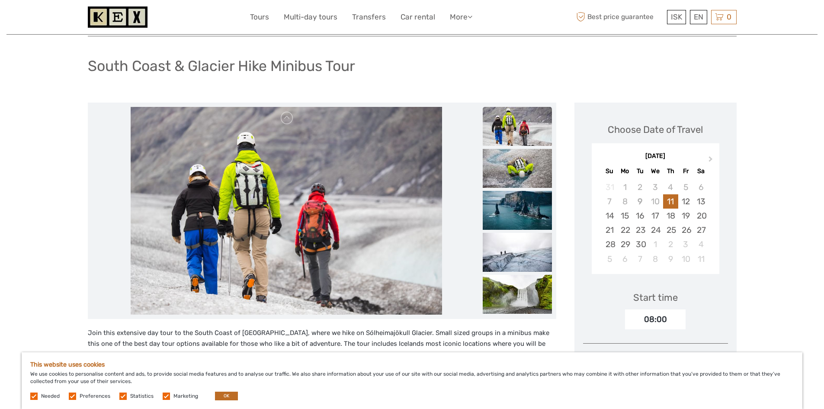
scroll to position [173, 0]
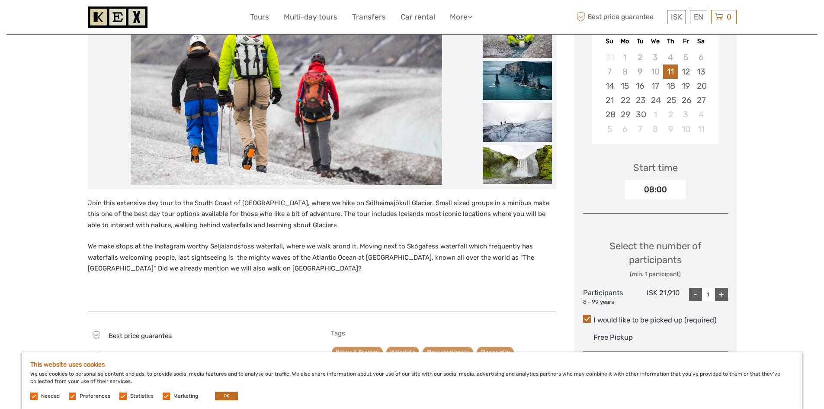
click at [671, 190] on div "08:00" at bounding box center [655, 190] width 61 height 20
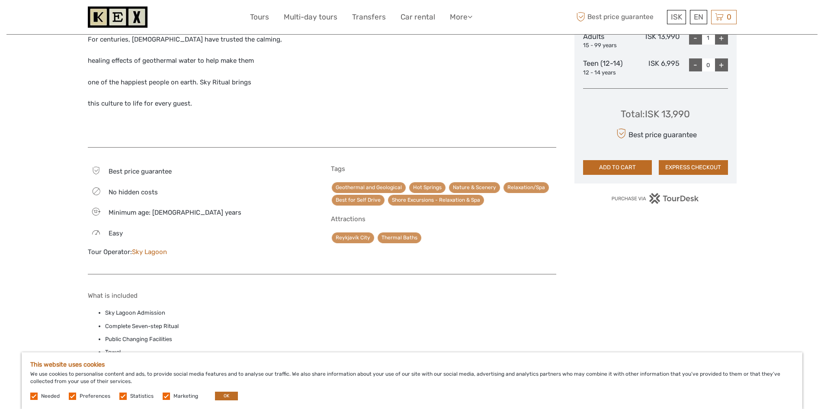
scroll to position [260, 0]
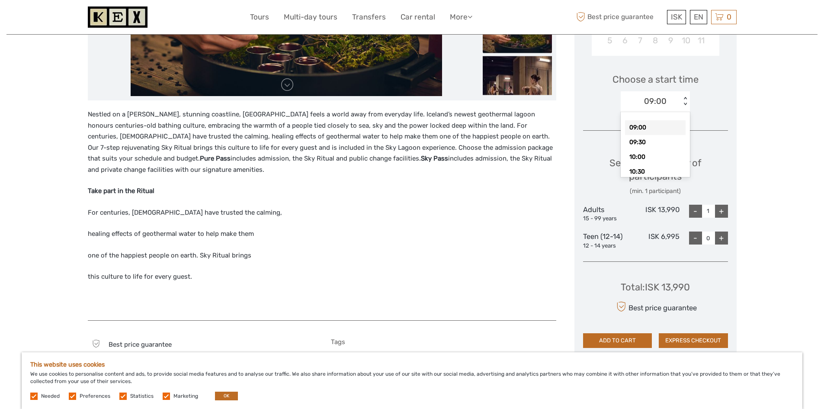
click at [685, 98] on div "< >" at bounding box center [685, 101] width 7 height 9
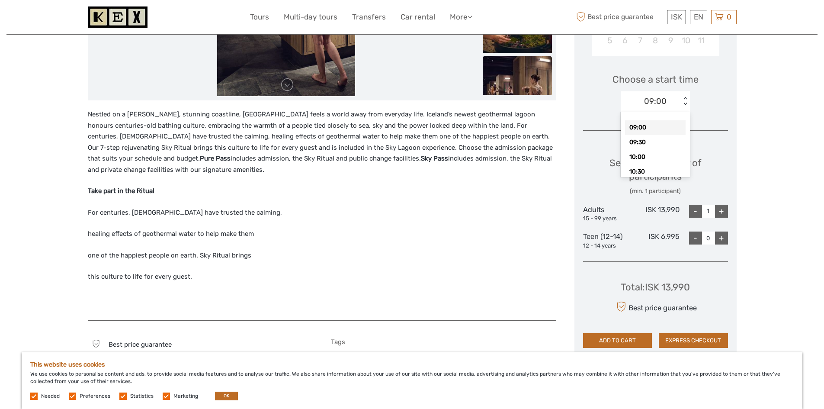
click at [475, 192] on p "Take part in the Ritual" at bounding box center [322, 191] width 468 height 11
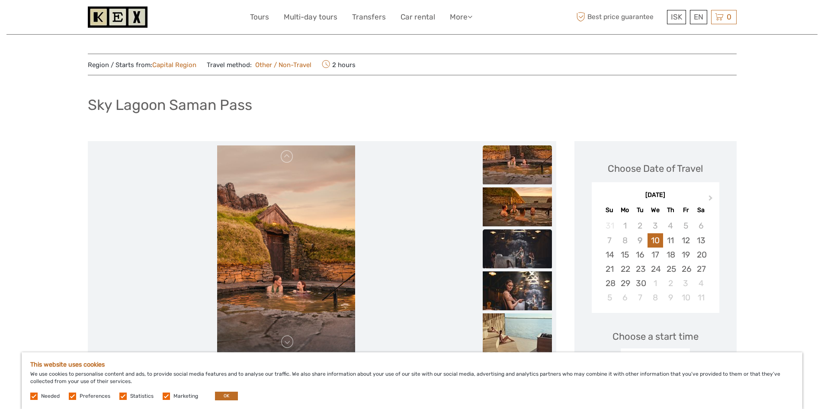
scroll to position [0, 0]
